Goal: Information Seeking & Learning: Learn about a topic

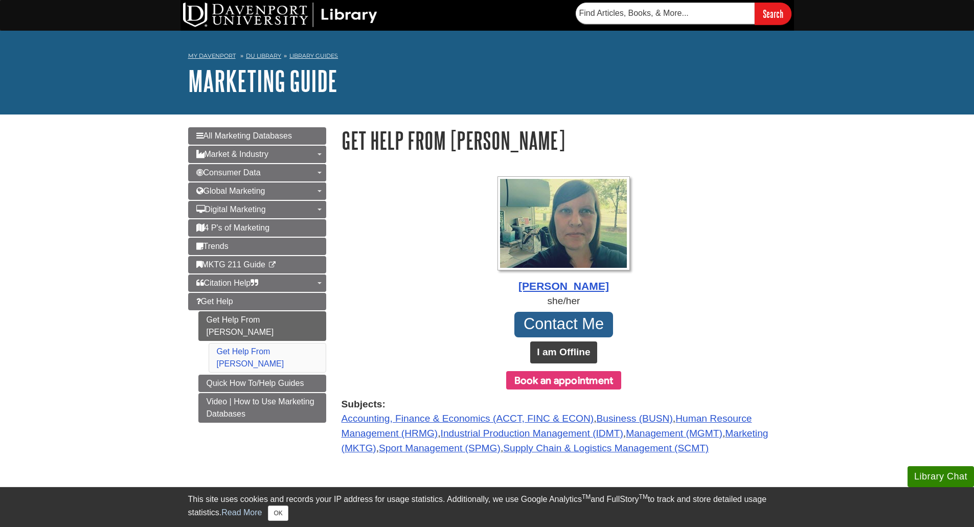
click at [561, 350] on b "I am Offline" at bounding box center [563, 352] width 53 height 11
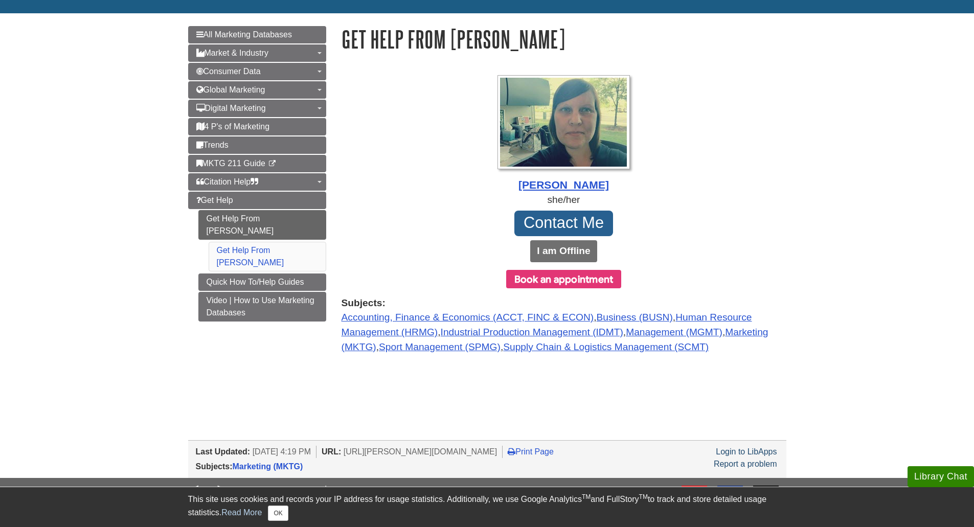
scroll to position [102, 0]
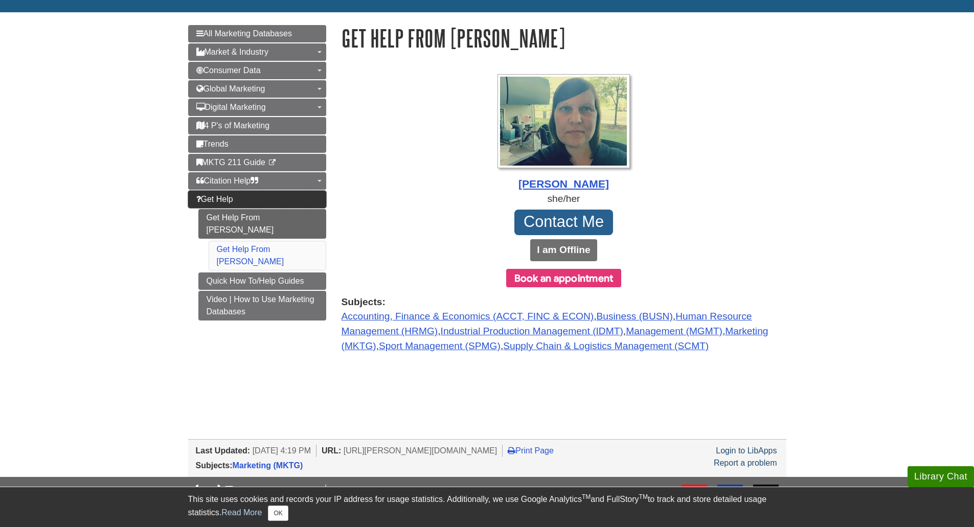
click at [240, 206] on link "Get Help" at bounding box center [257, 199] width 138 height 17
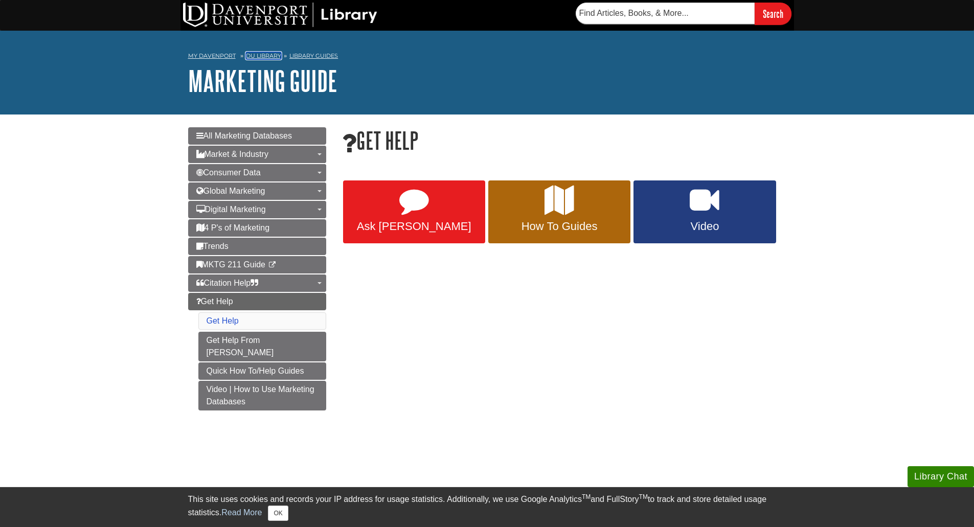
click at [272, 56] on link "DU Library" at bounding box center [263, 55] width 35 height 7
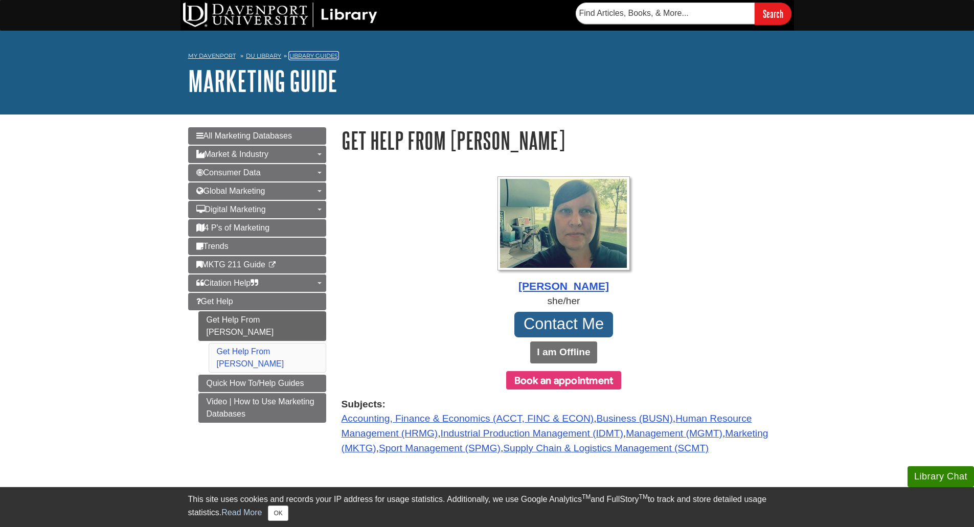
click at [309, 56] on link "Library Guides" at bounding box center [313, 55] width 49 height 7
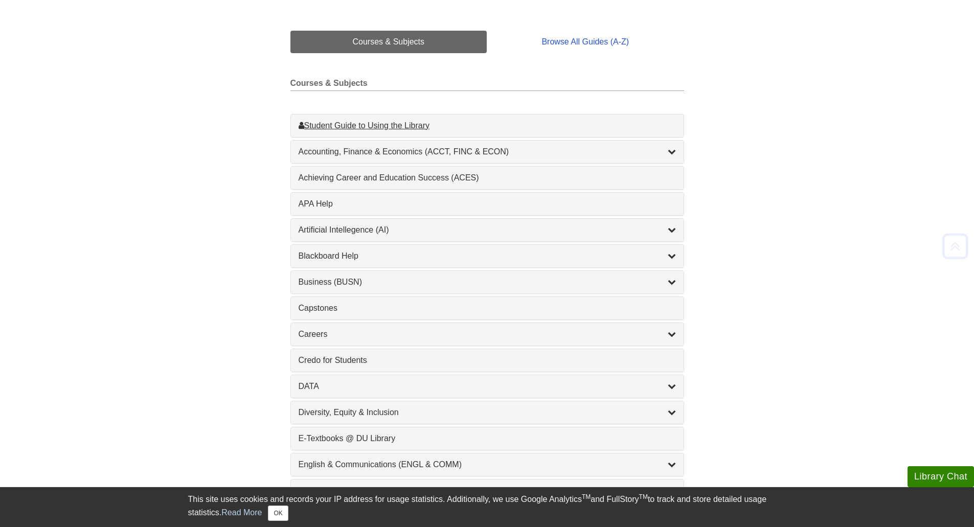
scroll to position [256, 0]
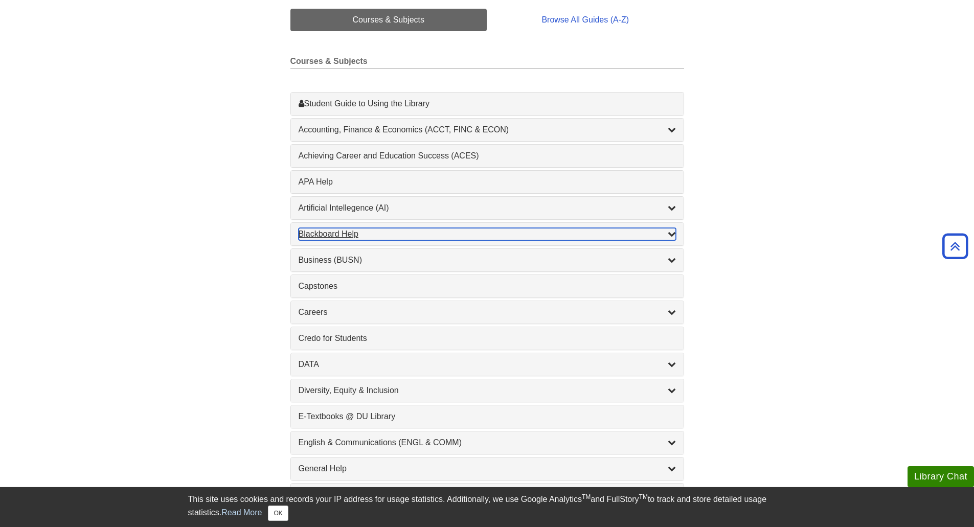
click at [386, 232] on div "Blackboard Help , 9 guides" at bounding box center [487, 234] width 377 height 12
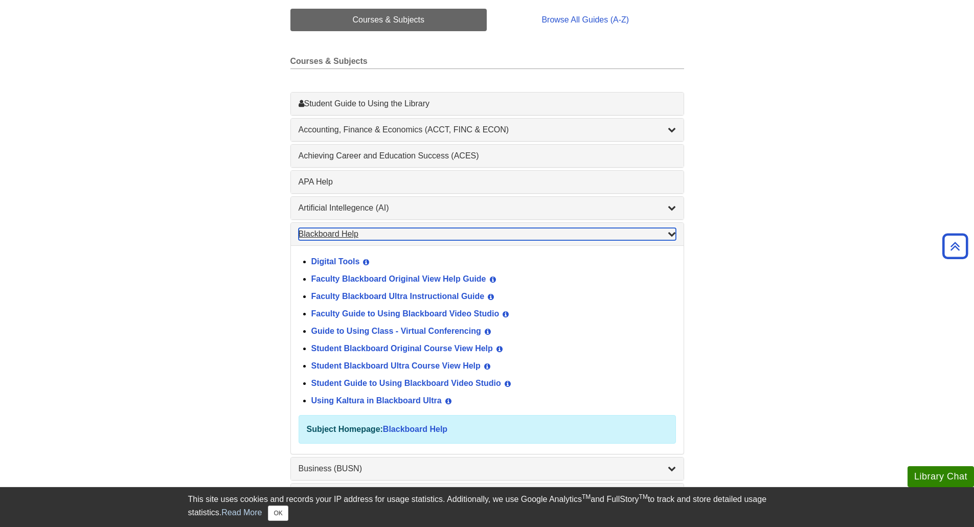
click at [386, 232] on div "Blackboard Help , 9 guides" at bounding box center [487, 234] width 377 height 12
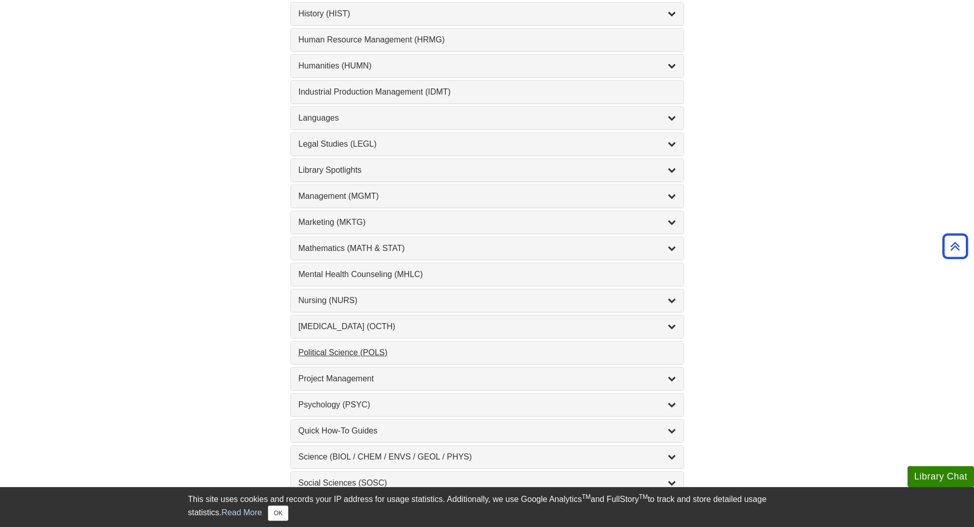
scroll to position [767, 0]
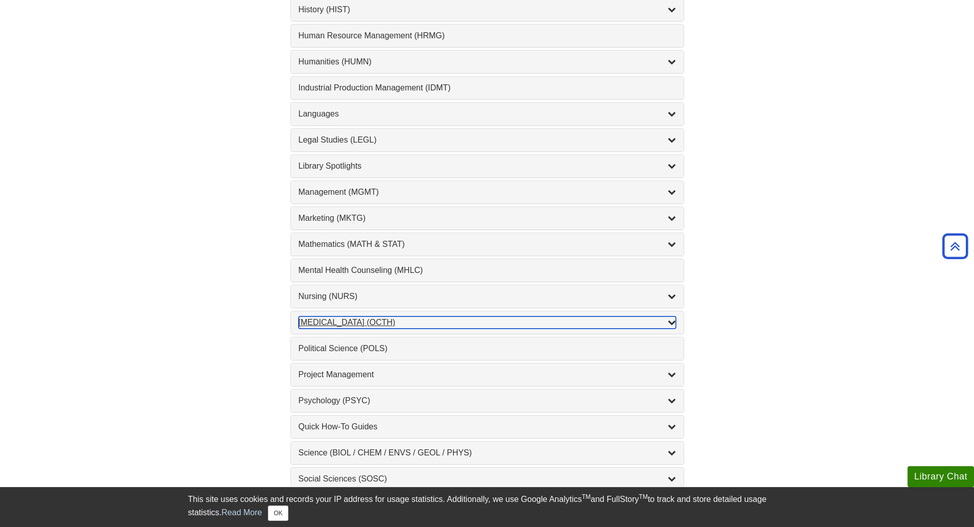
click at [667, 323] on div "Occupational Therapy (OCTH) , 2 guides" at bounding box center [487, 323] width 377 height 12
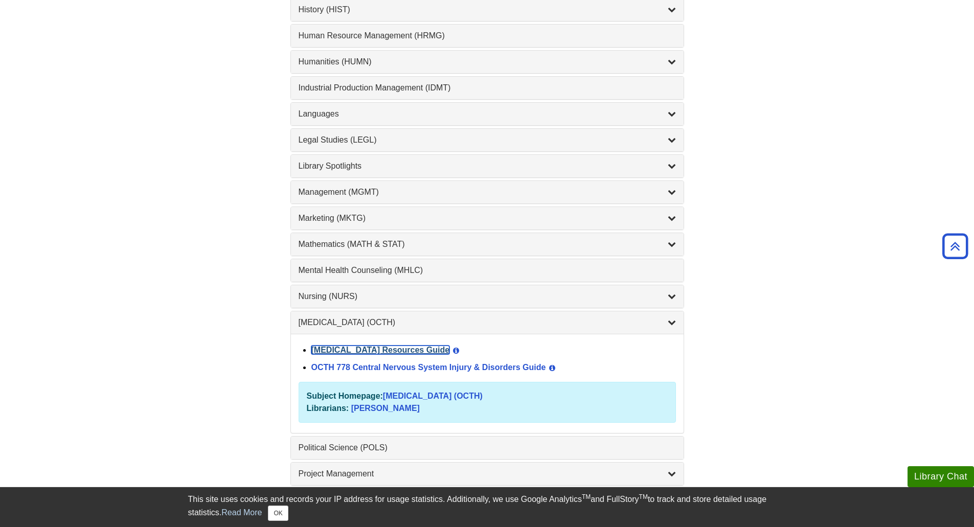
click at [450, 348] on link "Occupational Therapy Resources Guide" at bounding box center [380, 350] width 139 height 9
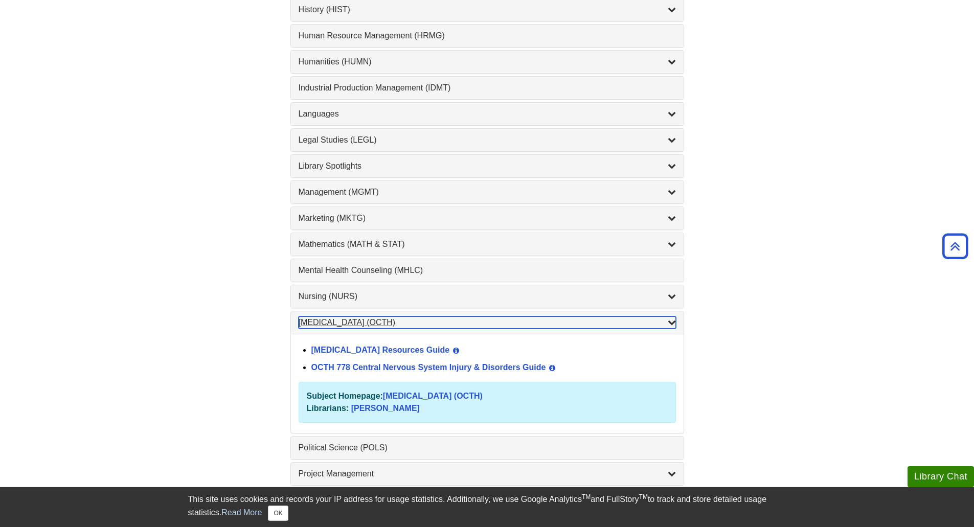
click at [470, 324] on div "Occupational Therapy (OCTH) , 2 guides" at bounding box center [487, 323] width 377 height 12
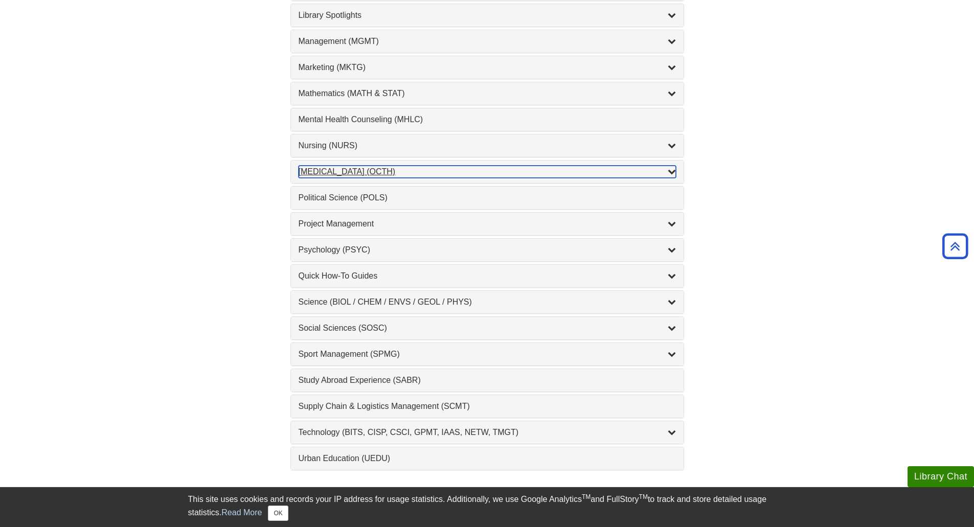
scroll to position [921, 0]
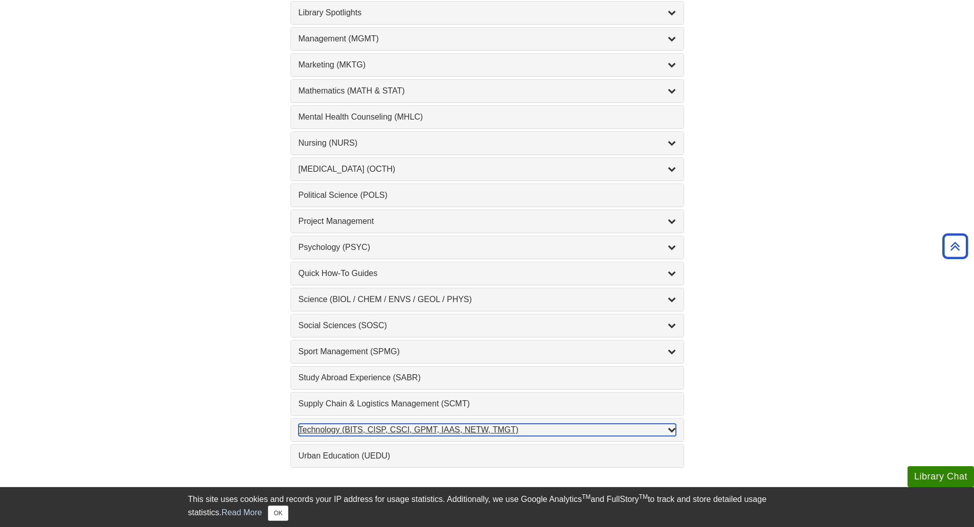
click at [668, 431] on icon "List of Subjects" at bounding box center [672, 430] width 8 height 8
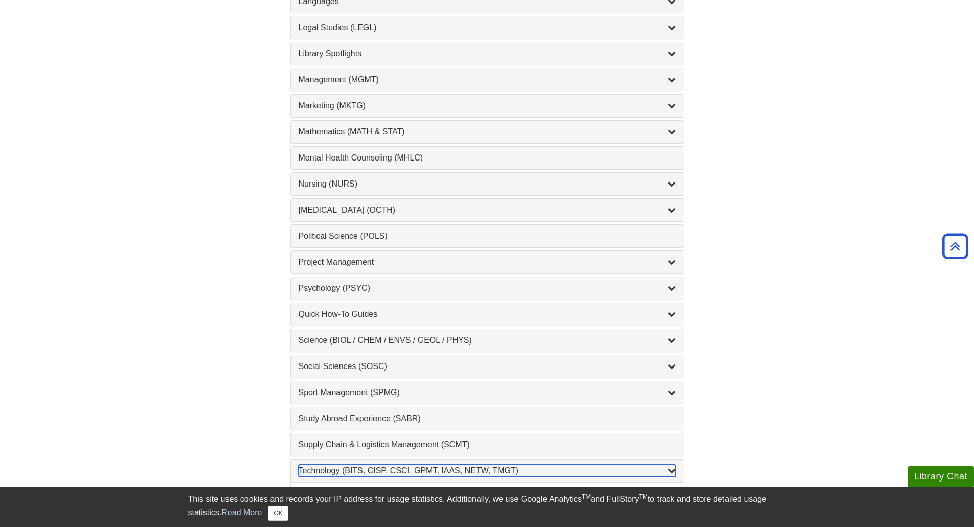
scroll to position [869, 0]
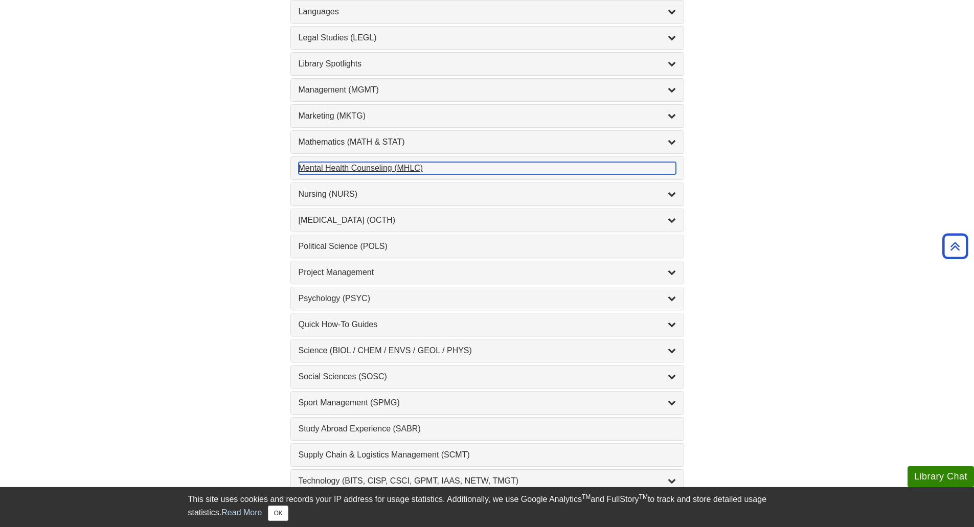
click at [427, 171] on div "Mental Health Counseling (MHLC) , 1 guides" at bounding box center [487, 168] width 377 height 12
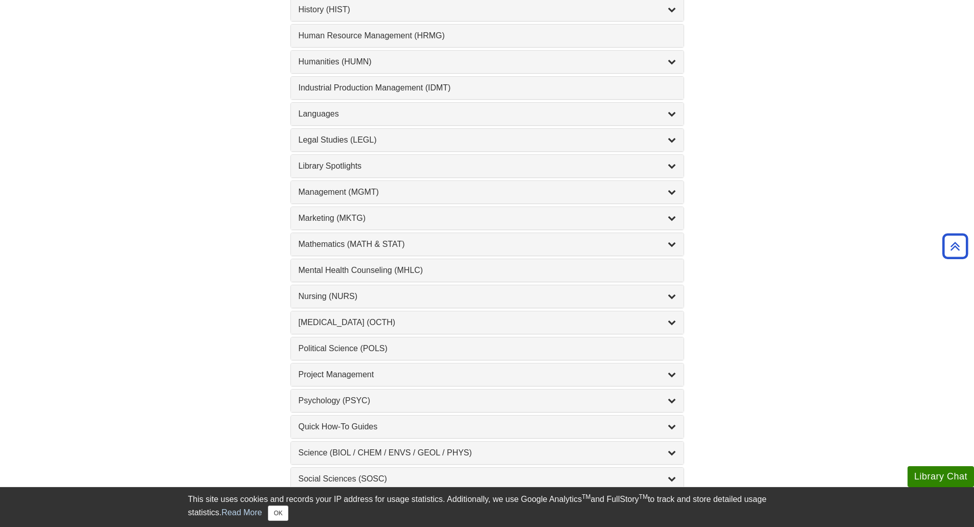
scroll to position [716, 0]
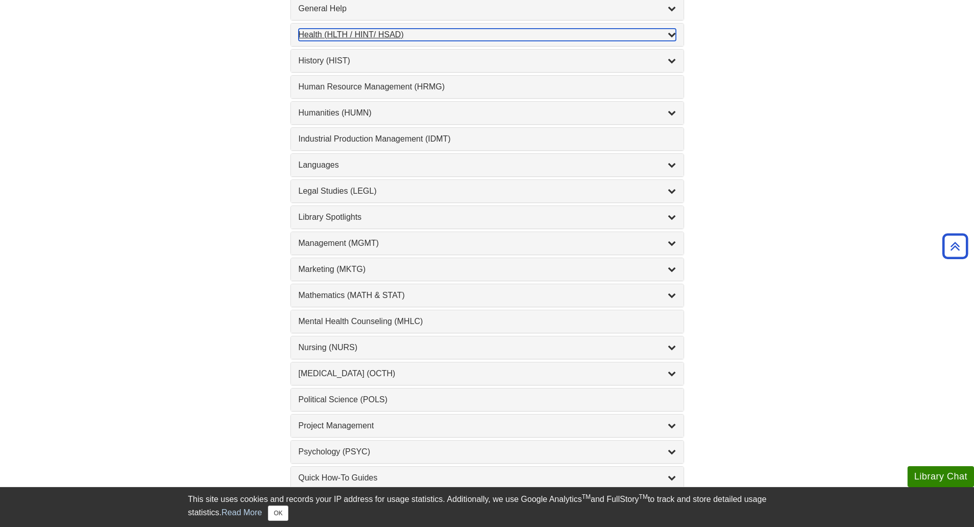
click at [457, 32] on div "Health (HLTH / HINT/ HSAD) , 12 guides" at bounding box center [487, 35] width 377 height 12
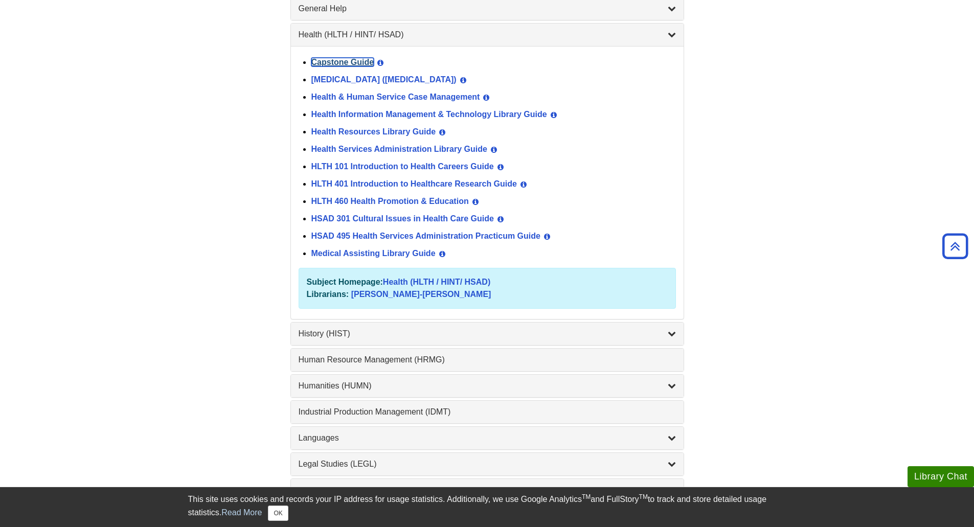
click at [343, 61] on link "Capstone Guide" at bounding box center [342, 62] width 63 height 9
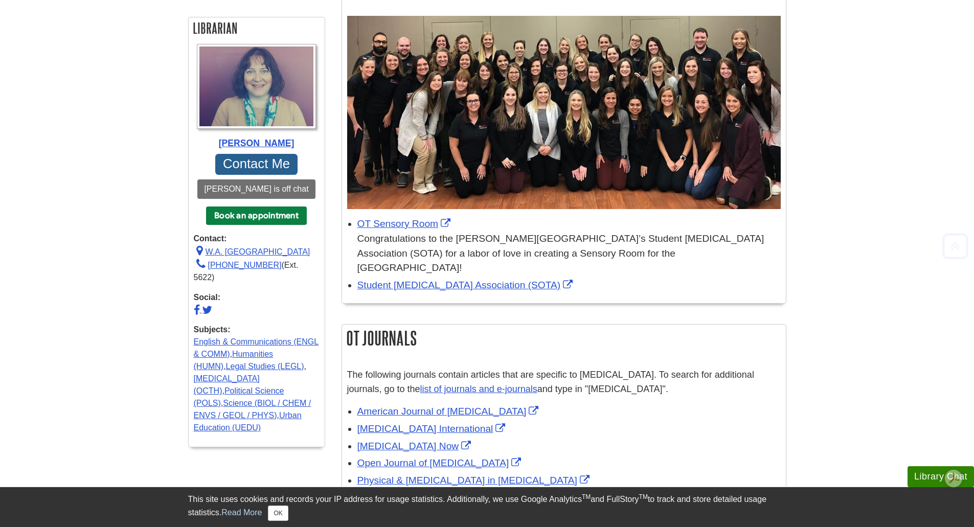
scroll to position [205, 0]
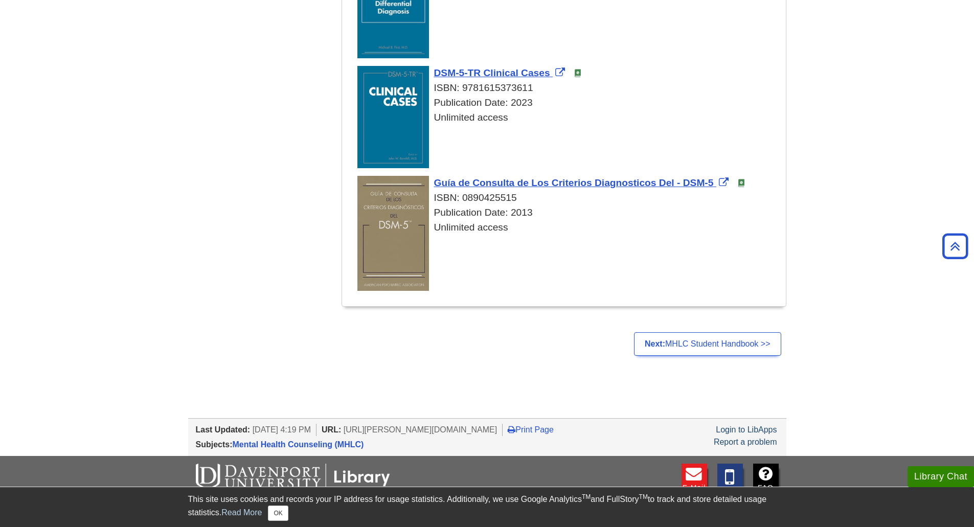
scroll to position [388, 0]
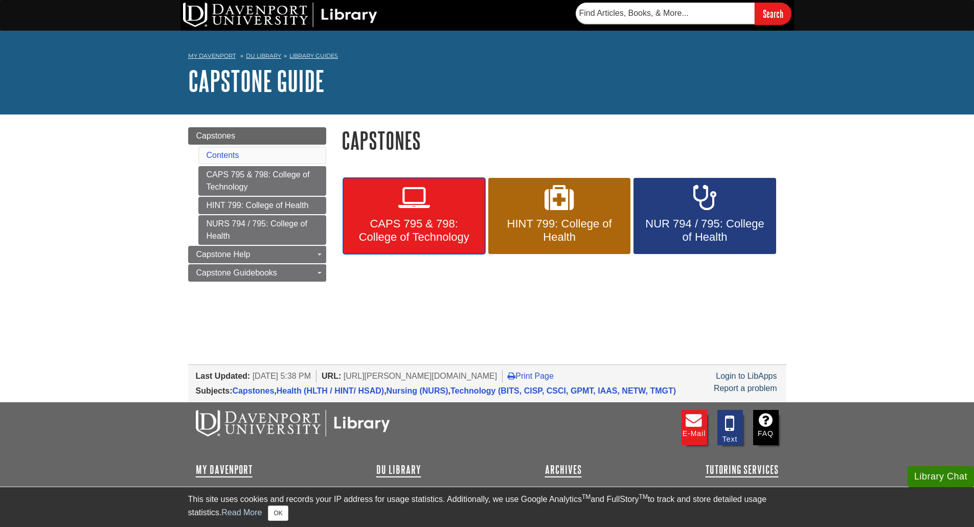
click at [413, 182] on link "CAPS 795 & 798: College of Technology" at bounding box center [414, 216] width 142 height 77
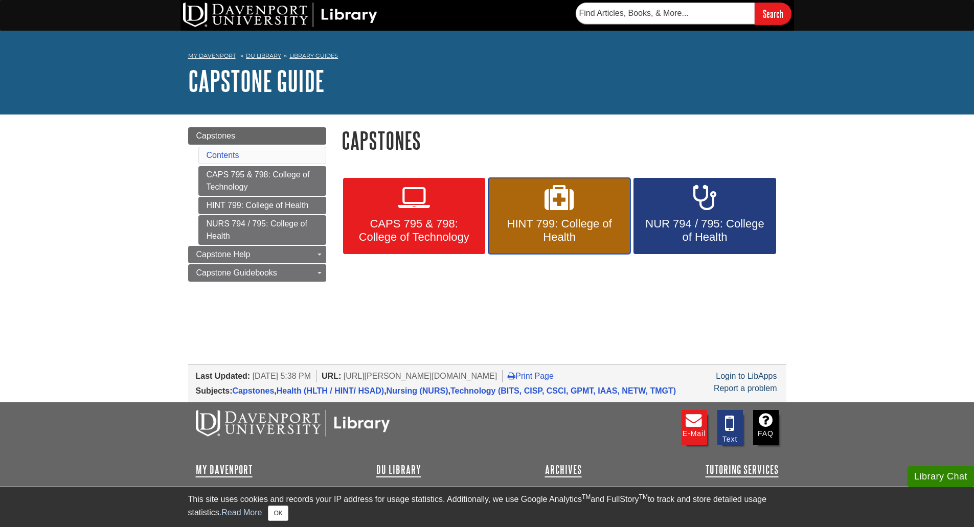
click at [595, 222] on span "HINT 799: College of Health" at bounding box center [559, 230] width 127 height 27
click at [707, 211] on icon at bounding box center [705, 198] width 23 height 30
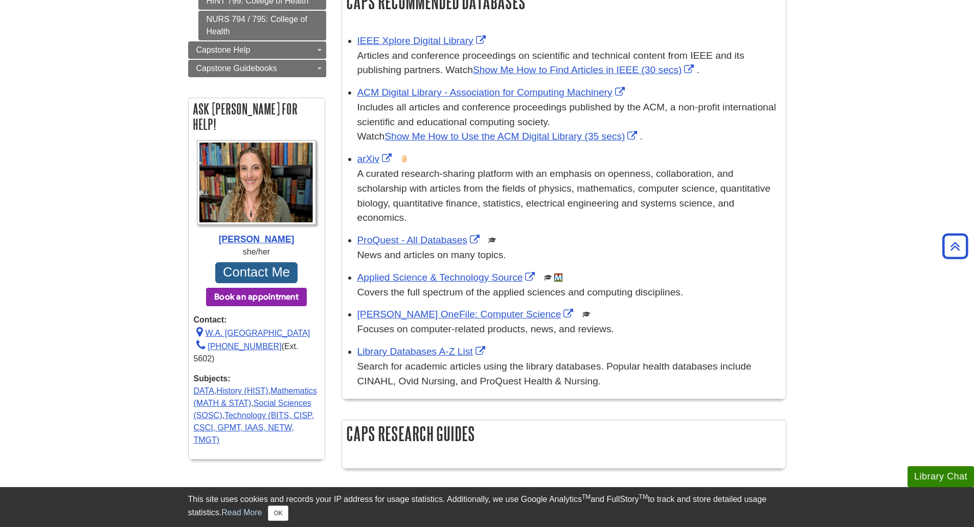
scroll to position [205, 0]
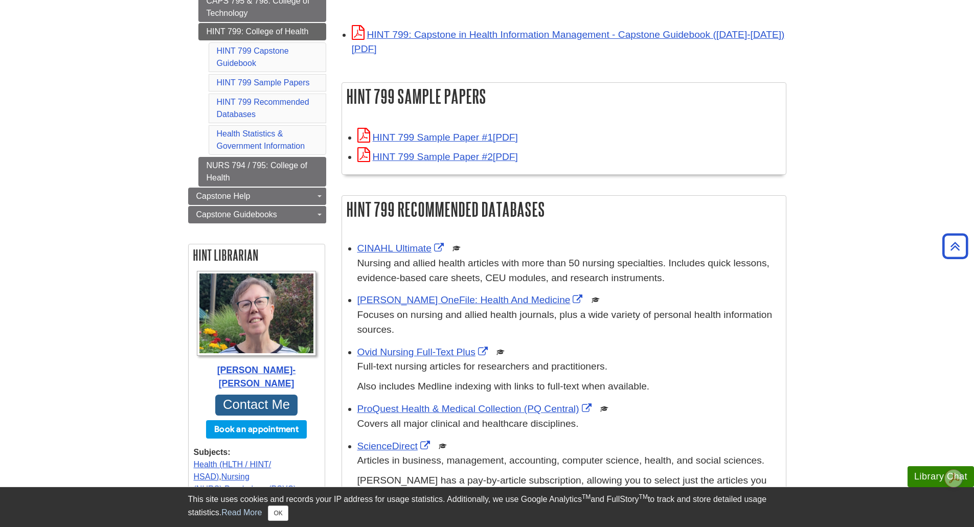
scroll to position [256, 0]
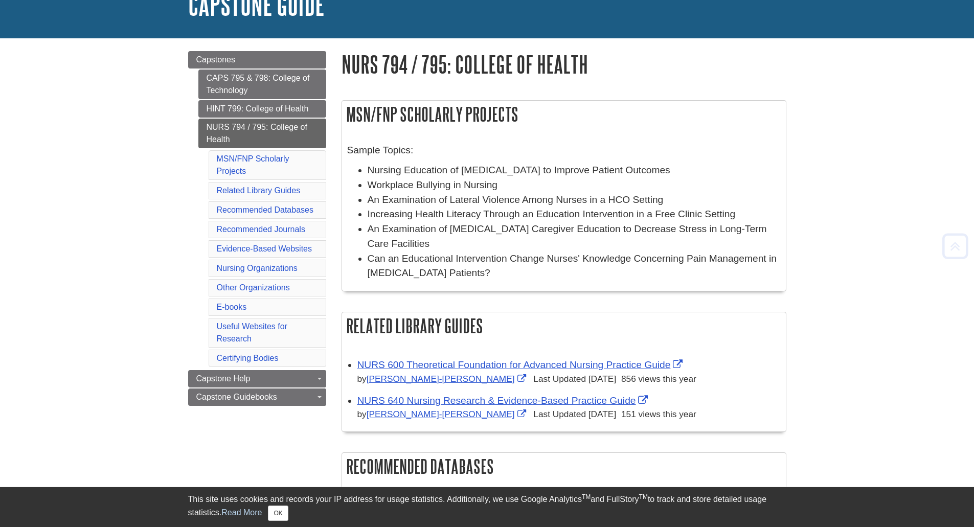
scroll to position [205, 0]
